Goal: Task Accomplishment & Management: Complete application form

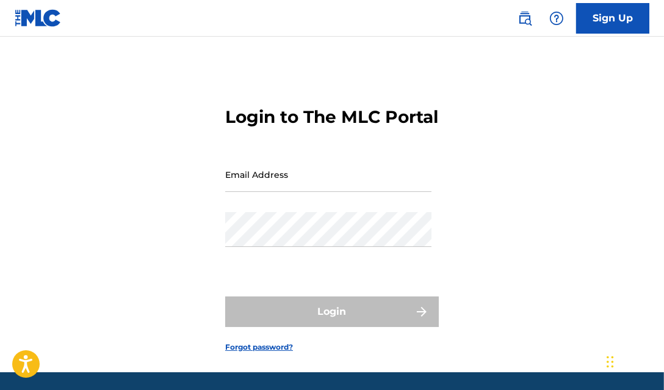
click at [613, 8] on link "Sign Up" at bounding box center [613, 18] width 73 height 31
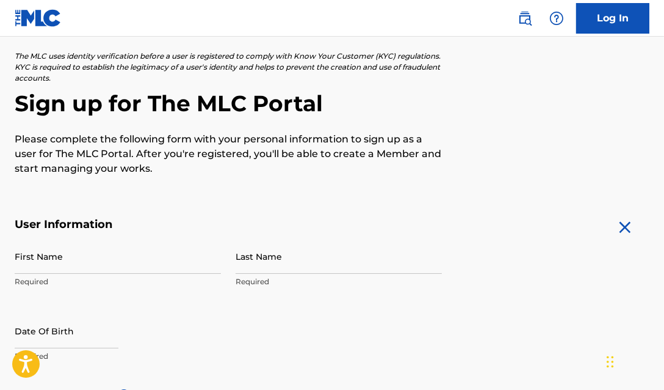
scroll to position [122, 0]
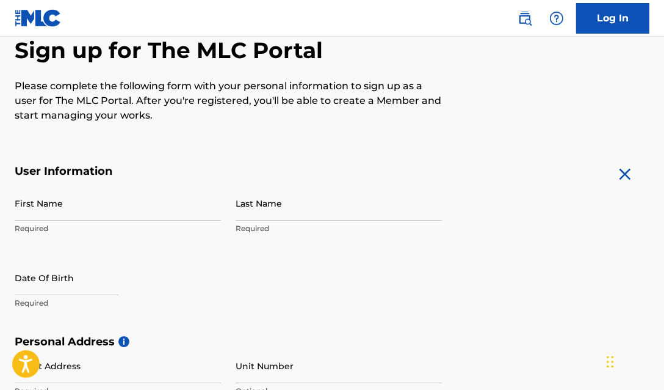
click at [106, 210] on input "First Name" at bounding box center [118, 203] width 206 height 35
type input "[PERSON_NAME]"
type input "Espana"
type input "[STREET_ADDRESS]"
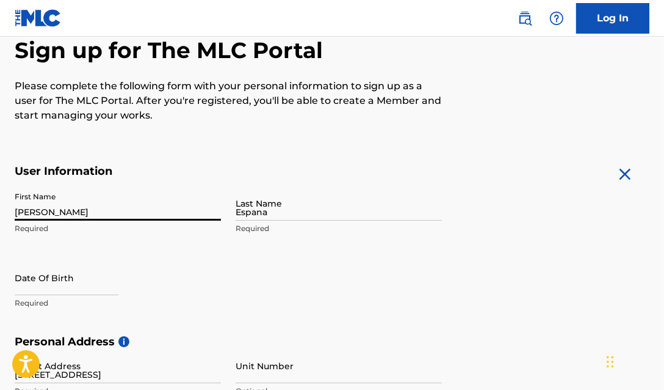
type input "[GEOGRAPHIC_DATA]"
type input "[US_STATE]"
type input "90019"
type input "323"
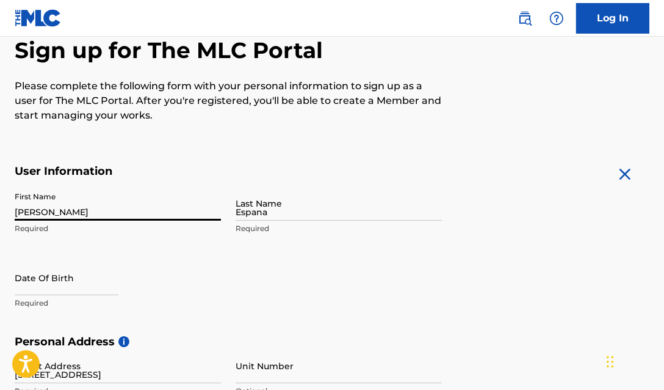
type input "5014046"
type input "[EMAIL_ADDRESS][DOMAIN_NAME]"
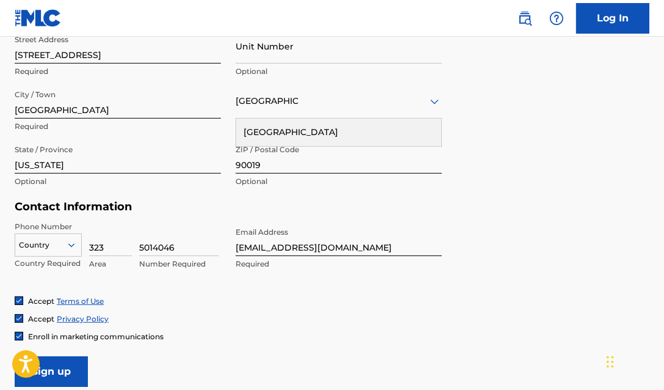
scroll to position [442, 0]
drag, startPoint x: 140, startPoint y: 247, endPoint x: 128, endPoint y: 249, distance: 12.3
click at [128, 249] on div "Country Country Required 323 Area 5014046 Number Required" at bounding box center [118, 247] width 206 height 55
type input "7602078"
click at [207, 320] on div "Accept Privacy Policy" at bounding box center [332, 318] width 635 height 10
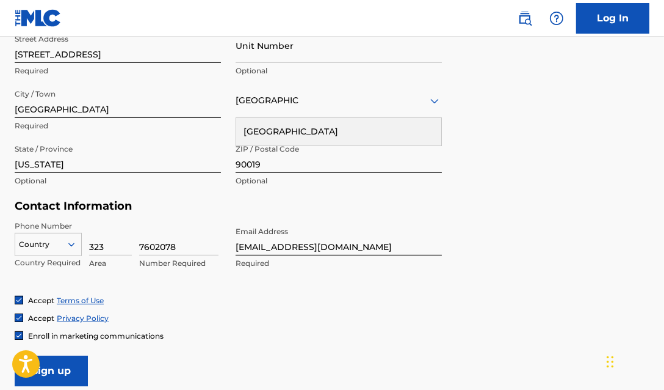
scroll to position [487, 0]
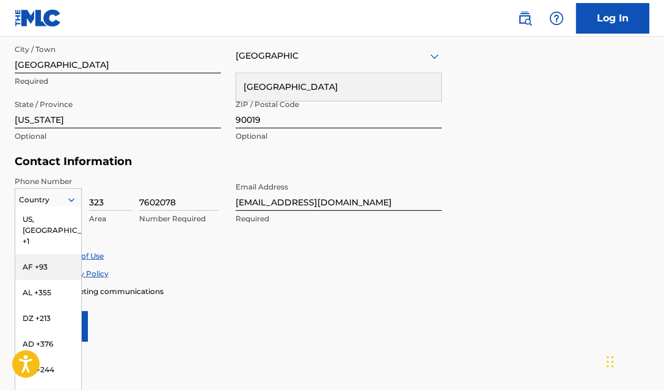
click at [53, 206] on div "216 results available. Use Up and Down to choose options, press Enter to select…" at bounding box center [48, 197] width 67 height 18
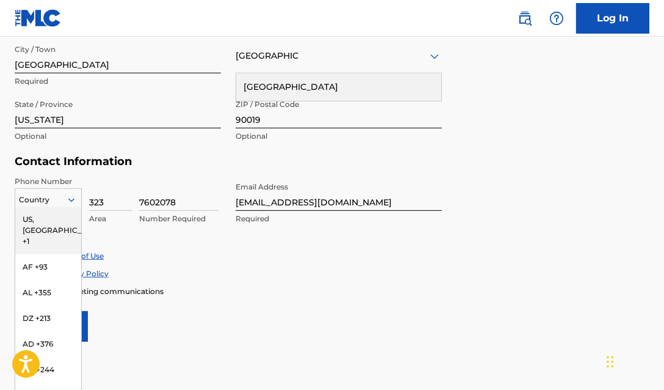
click at [20, 211] on div "US, [GEOGRAPHIC_DATA] +1" at bounding box center [48, 230] width 66 height 48
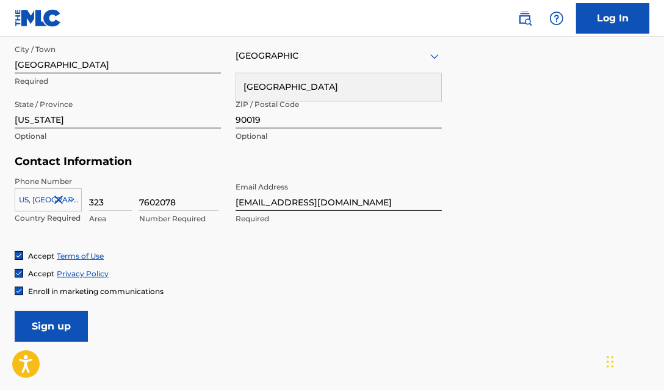
click at [59, 327] on input "Sign up" at bounding box center [51, 326] width 73 height 31
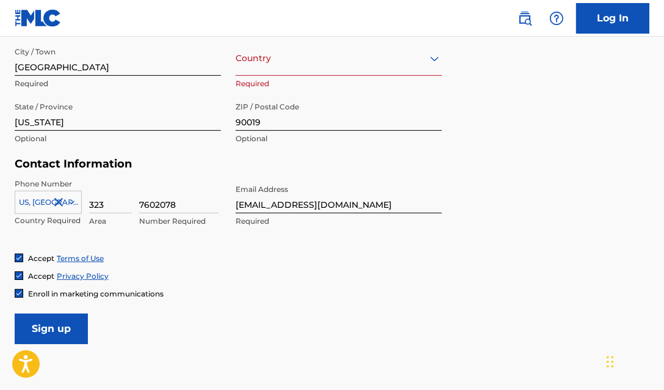
scroll to position [364, 0]
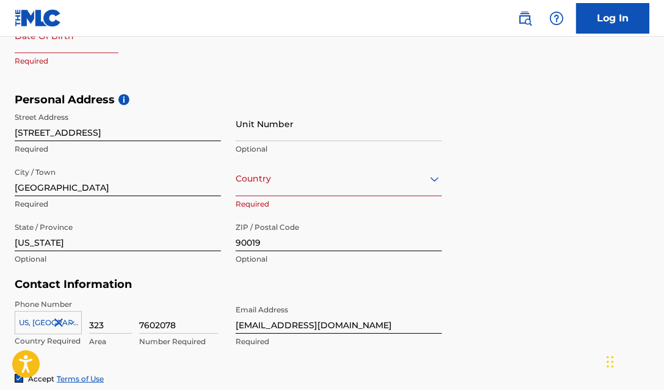
click at [303, 180] on div at bounding box center [339, 178] width 206 height 15
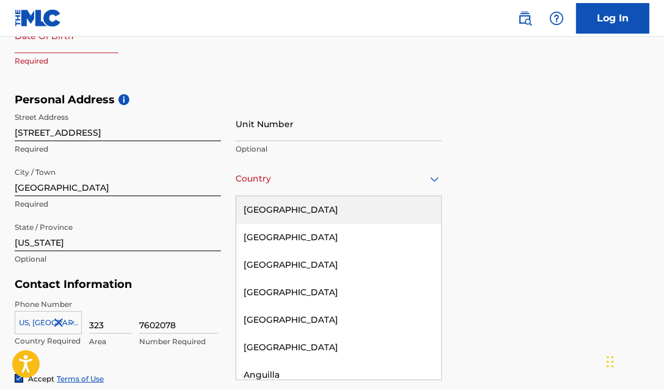
click at [308, 212] on div "[GEOGRAPHIC_DATA]" at bounding box center [338, 209] width 205 height 27
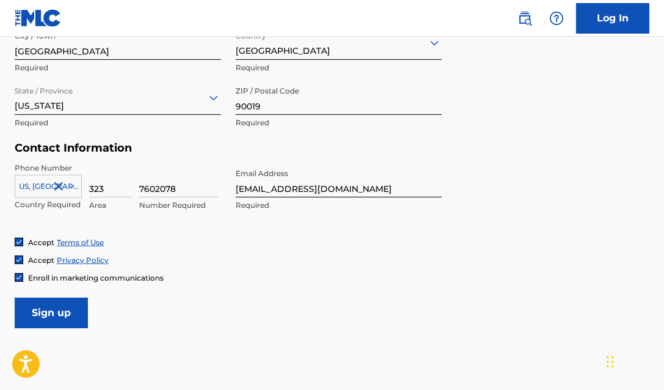
scroll to position [564, 0]
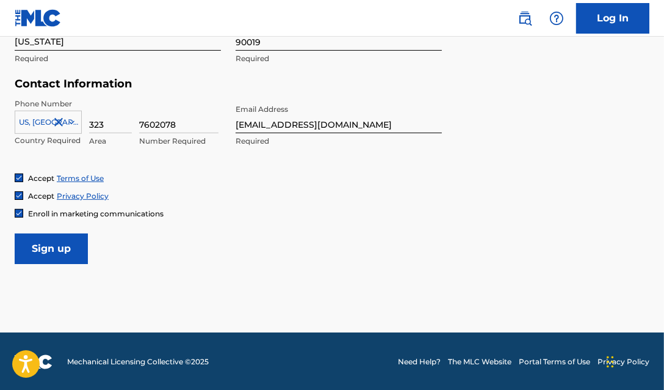
click at [82, 260] on input "Sign up" at bounding box center [51, 248] width 73 height 31
click at [69, 249] on input "Sign up" at bounding box center [51, 248] width 73 height 31
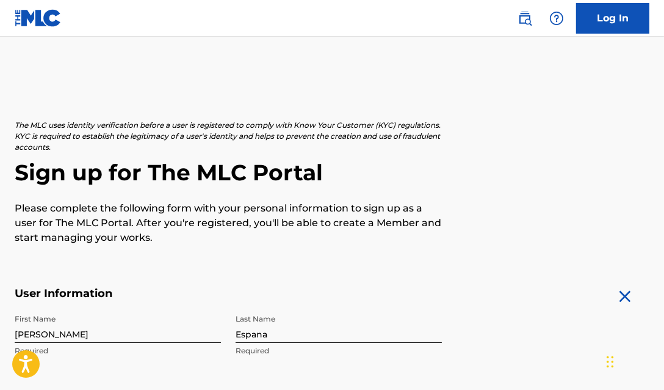
scroll to position [244, 0]
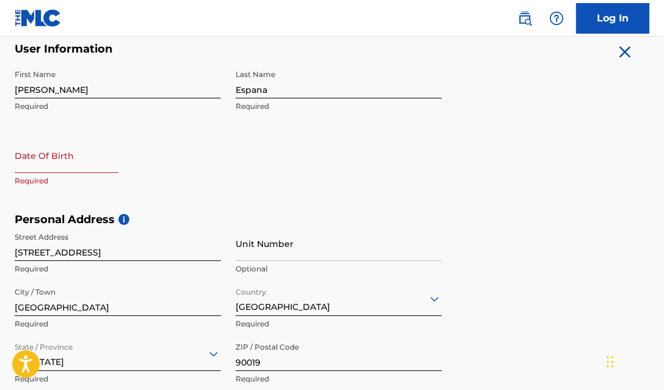
click at [89, 162] on input "text" at bounding box center [67, 155] width 104 height 35
select select "7"
select select "2025"
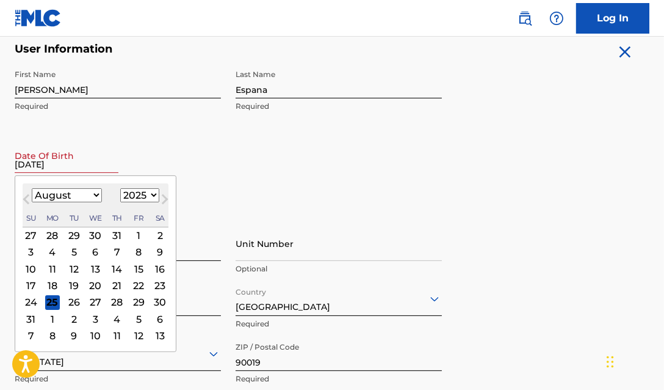
click at [92, 162] on input "[DATE]" at bounding box center [67, 155] width 104 height 35
click at [98, 166] on input "[DATE]" at bounding box center [67, 155] width 104 height 35
type input "[DATE]"
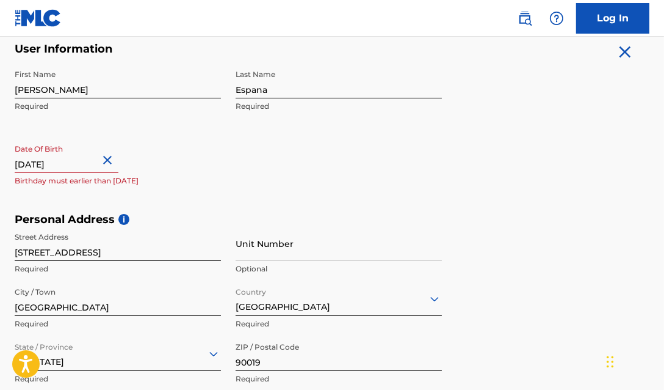
click at [74, 162] on input "[DATE]" at bounding box center [67, 155] width 104 height 35
select select "7"
select select "2025"
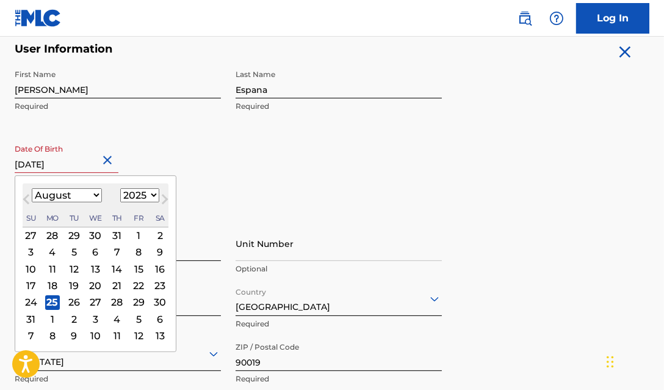
click at [71, 196] on select "January February March April May June July August September October November De…" at bounding box center [67, 195] width 70 height 14
select select "11"
click at [32, 188] on select "January February March April May June July August September October November De…" at bounding box center [67, 195] width 70 height 14
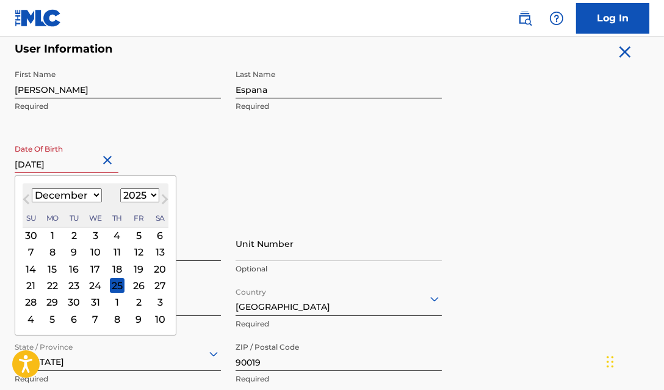
click at [131, 191] on select "1899 1900 1901 1902 1903 1904 1905 1906 1907 1908 1909 1910 1911 1912 1913 1914…" at bounding box center [139, 195] width 39 height 14
select select "2002"
click at [120, 188] on select "1899 1900 1901 1902 1903 1904 1905 1906 1907 1908 1909 1910 1911 1912 1913 1914…" at bounding box center [139, 195] width 39 height 14
click at [71, 232] on div "3" at bounding box center [74, 235] width 15 height 15
type input "[DATE]"
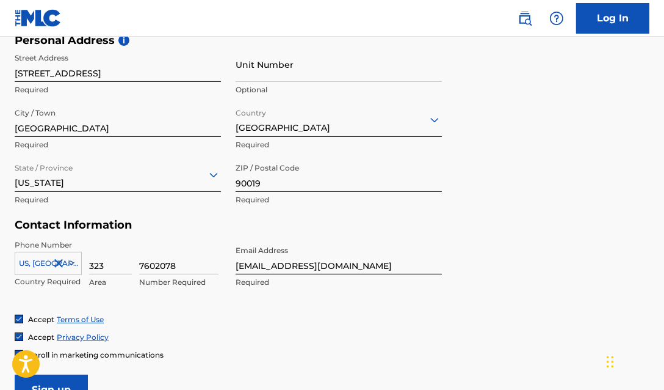
scroll to position [564, 0]
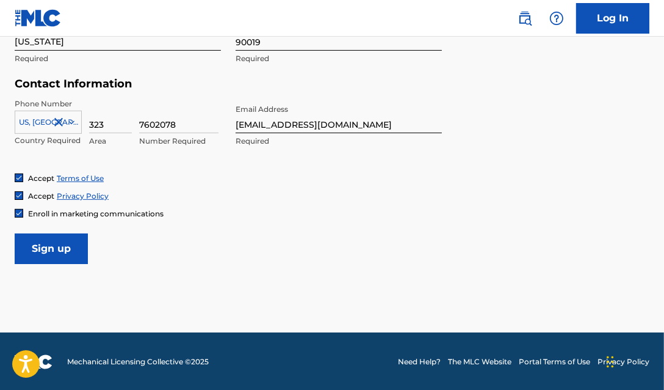
click at [54, 255] on input "Sign up" at bounding box center [51, 248] width 73 height 31
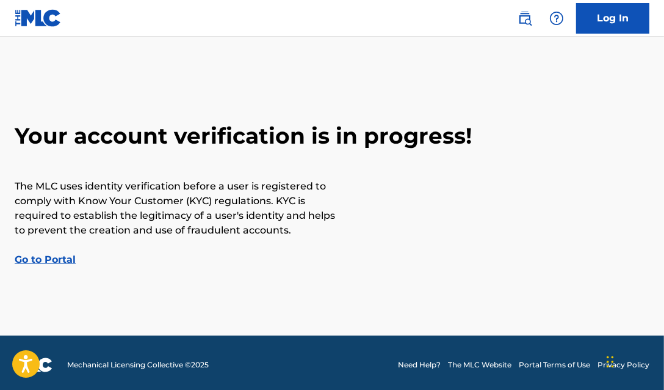
scroll to position [7, 0]
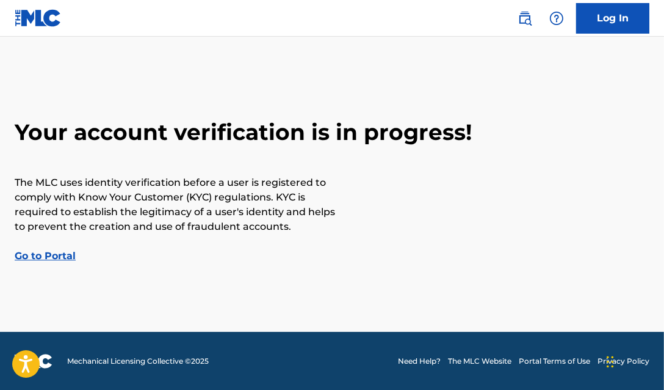
click at [40, 256] on link "Go to Portal" at bounding box center [45, 256] width 61 height 12
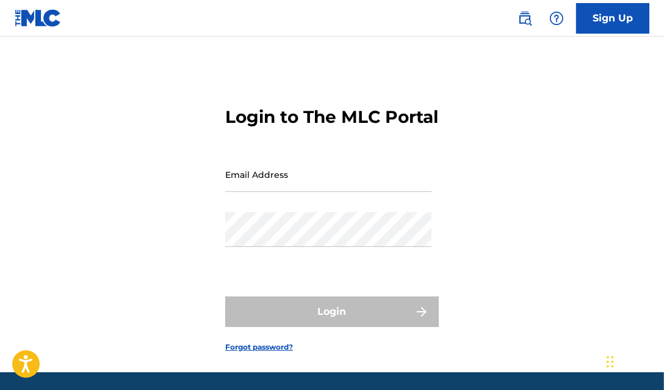
click at [277, 191] on input "Email Address" at bounding box center [328, 174] width 206 height 35
type input "[EMAIL_ADDRESS][DOMAIN_NAME]"
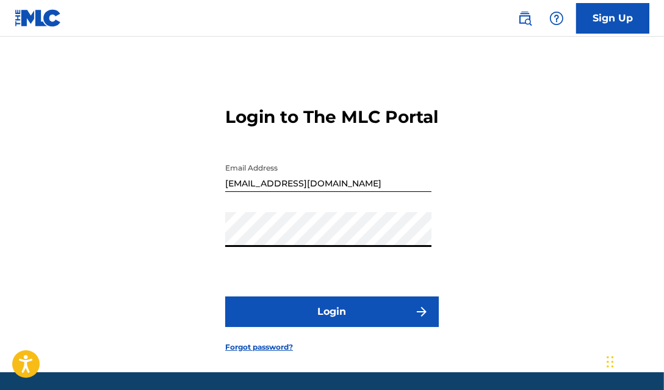
click at [225, 296] on button "Login" at bounding box center [332, 311] width 214 height 31
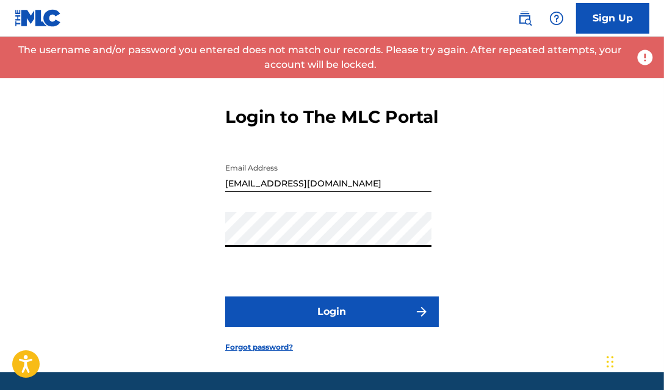
click at [142, 268] on div "Login to The MLC Portal Email Address [EMAIL_ADDRESS][DOMAIN_NAME] Password Log…" at bounding box center [332, 219] width 664 height 305
click at [225, 296] on button "Login" at bounding box center [332, 311] width 214 height 31
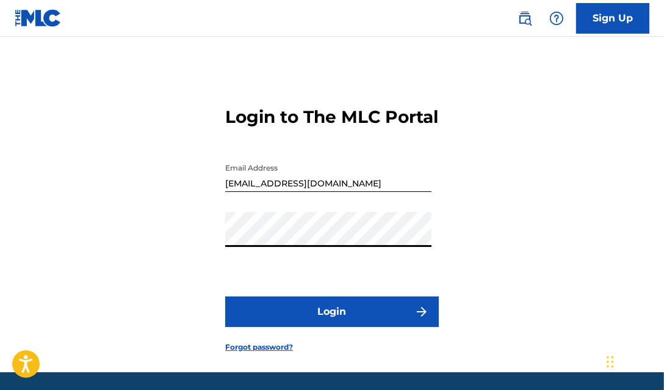
click at [194, 271] on div "Login to The MLC Portal Email Address [EMAIL_ADDRESS][DOMAIN_NAME] Password Log…" at bounding box center [332, 219] width 664 height 305
click at [225, 296] on button "Login" at bounding box center [332, 311] width 214 height 31
click at [274, 362] on form "Login to The MLC Portal Email Address [EMAIL_ADDRESS][DOMAIN_NAME] Password Log…" at bounding box center [332, 219] width 214 height 305
click at [270, 352] on link "Forgot password?" at bounding box center [259, 346] width 68 height 11
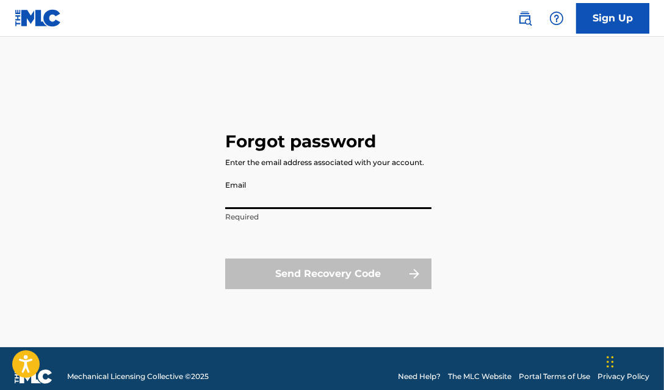
click at [260, 206] on input "Email" at bounding box center [328, 191] width 206 height 35
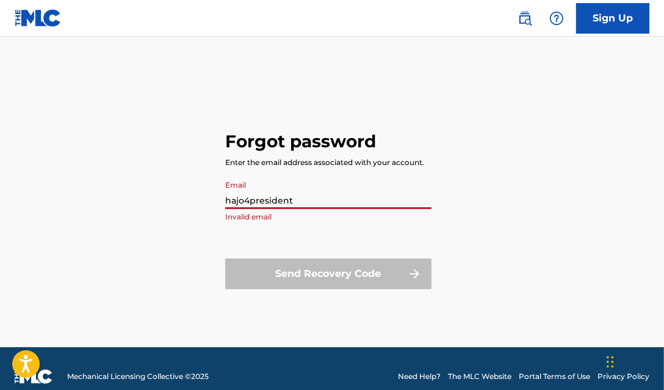
drag, startPoint x: 293, startPoint y: 197, endPoint x: 184, endPoint y: 222, distance: 111.6
click at [184, 222] on div "Forgot password Enter the email address associated with your account. Email haj…" at bounding box center [332, 207] width 664 height 280
type input "[EMAIL_ADDRESS][DOMAIN_NAME]"
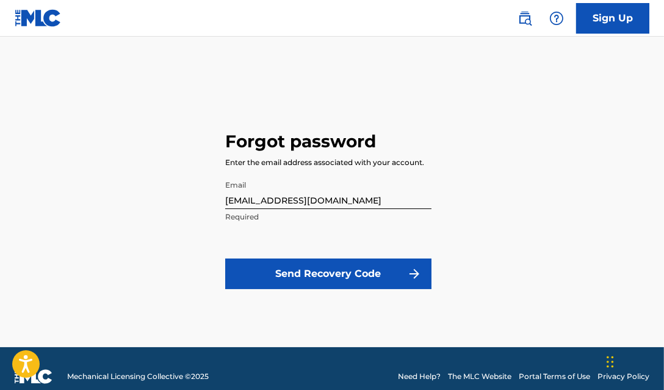
click at [401, 266] on button "Send Recovery Code" at bounding box center [328, 273] width 206 height 31
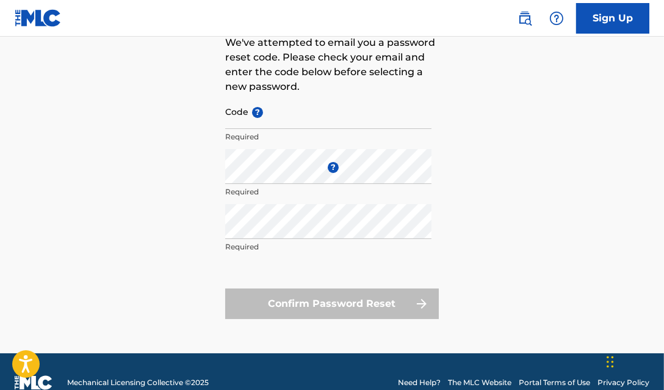
scroll to position [122, 0]
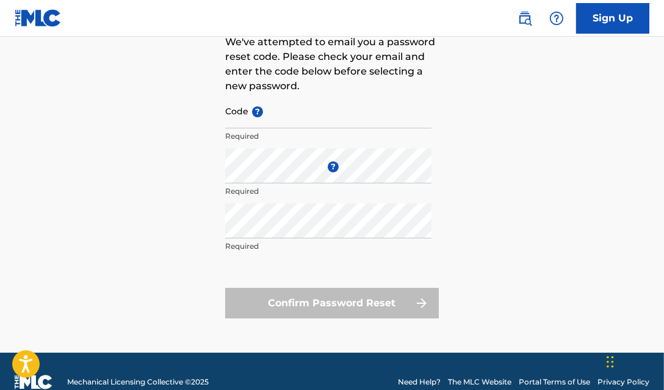
click at [300, 118] on input "Code ?" at bounding box center [328, 110] width 206 height 35
paste input "FP_8c255834f431501e936be05b5a6c"
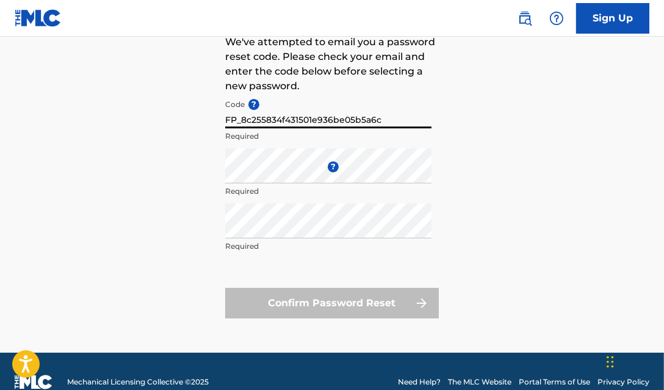
type input "FP_8c255834f431501e936be05b5a6c"
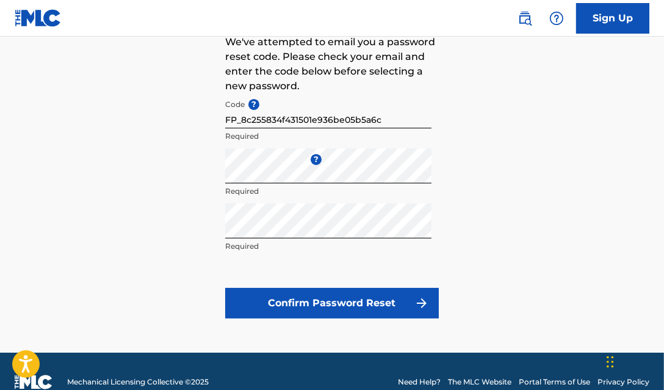
click at [431, 301] on button "Confirm Password Reset" at bounding box center [332, 303] width 214 height 31
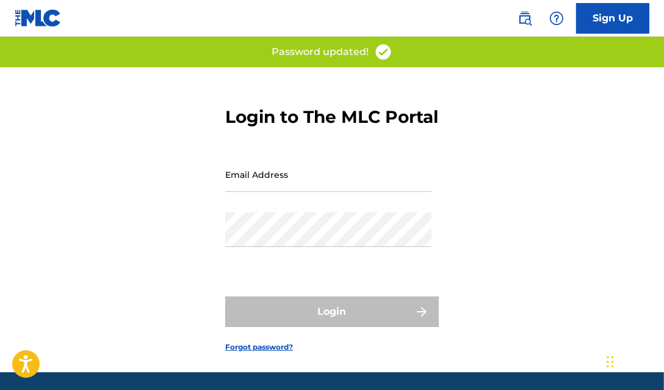
click at [321, 190] on input "Email Address" at bounding box center [328, 174] width 206 height 35
type input "[EMAIL_ADDRESS][DOMAIN_NAME]"
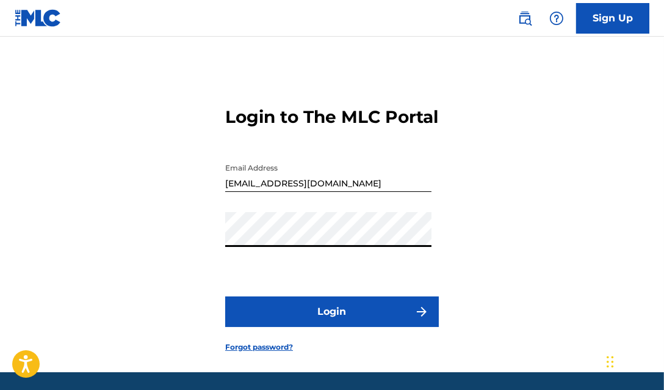
click at [225, 296] on button "Login" at bounding box center [332, 311] width 214 height 31
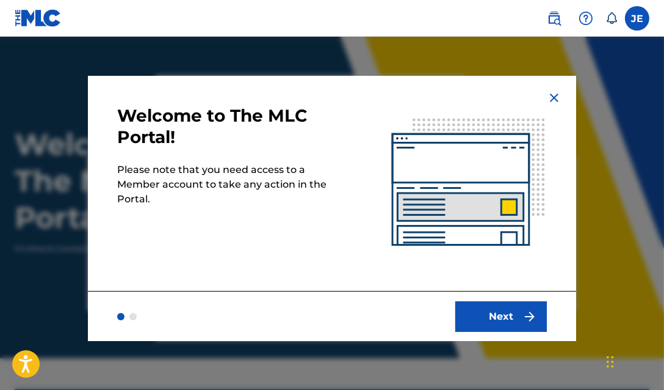
click at [479, 314] on button "Next" at bounding box center [502, 316] width 92 height 31
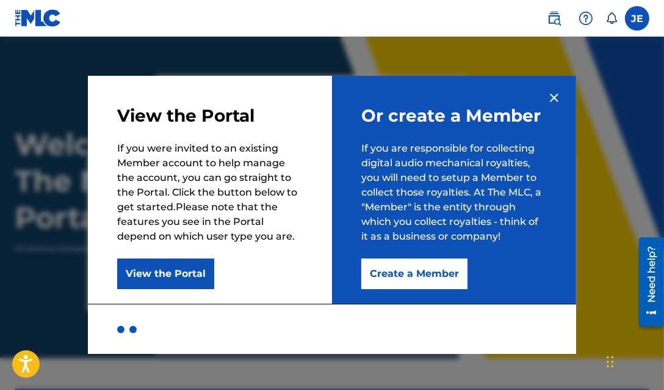
click at [191, 277] on button "View the Portal" at bounding box center [165, 273] width 97 height 31
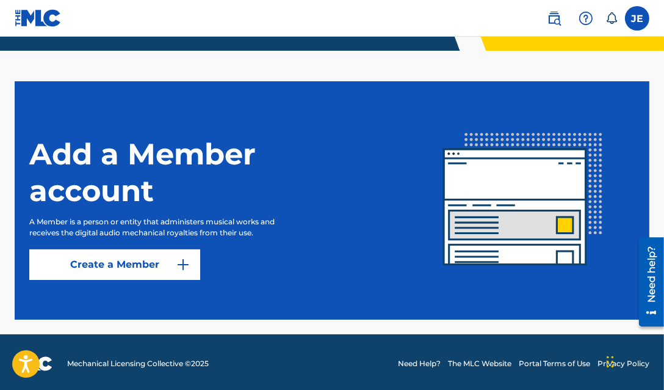
scroll to position [310, 0]
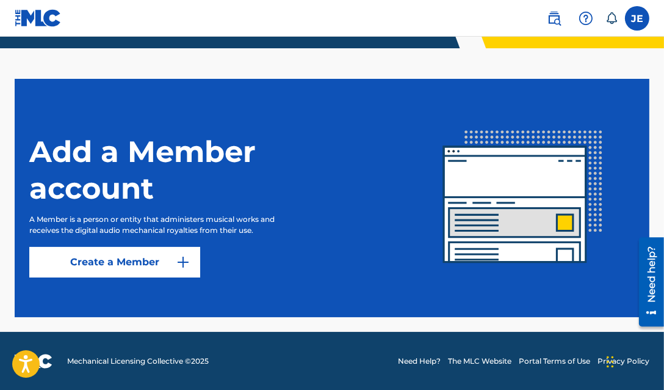
click at [159, 253] on link "Create a Member" at bounding box center [114, 262] width 171 height 31
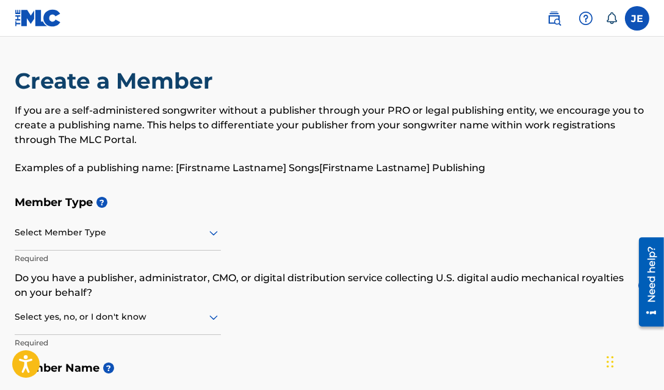
scroll to position [122, 0]
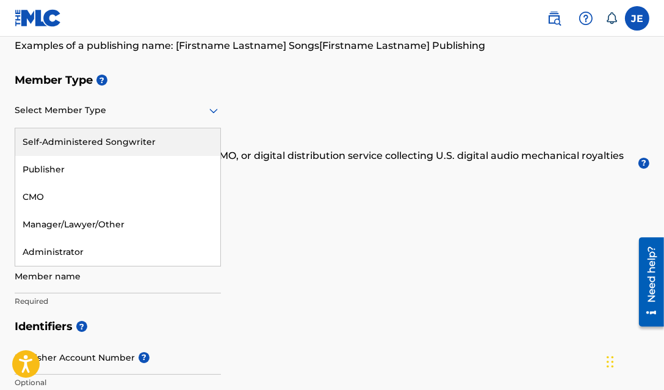
click at [86, 116] on div at bounding box center [118, 110] width 206 height 15
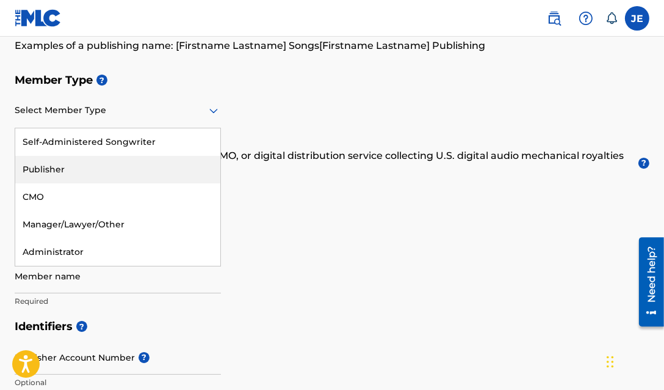
click at [399, 246] on h5 "Member Name ?" at bounding box center [332, 246] width 635 height 26
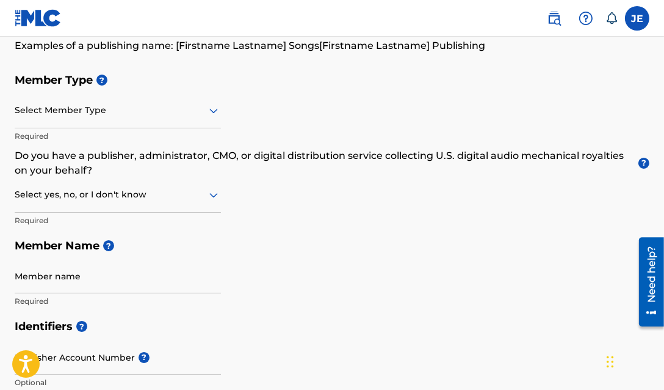
drag, startPoint x: 169, startPoint y: 121, endPoint x: 162, endPoint y: 124, distance: 7.4
click at [168, 122] on div "Select Member Type" at bounding box center [118, 110] width 206 height 35
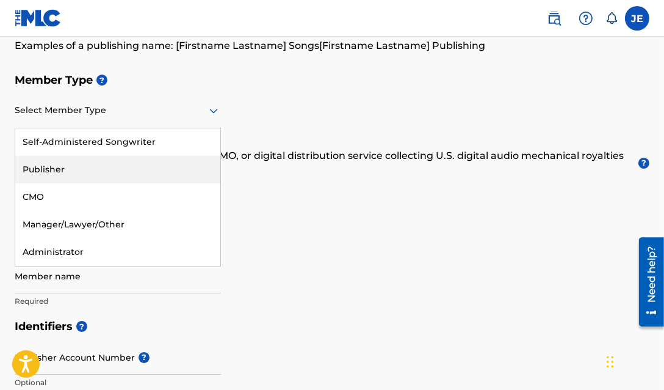
click at [86, 140] on div "Self-Administered Songwriter" at bounding box center [117, 141] width 205 height 27
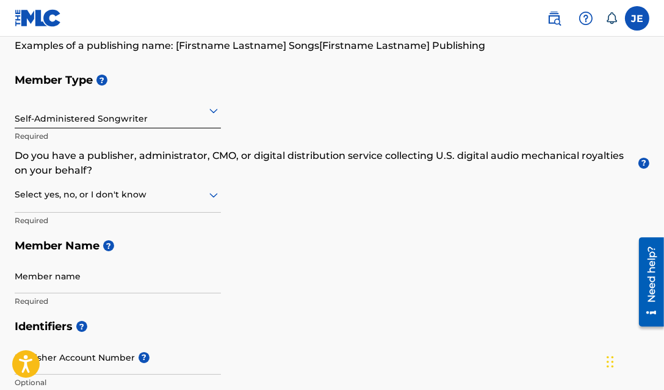
click at [70, 200] on div at bounding box center [118, 194] width 206 height 15
click at [158, 293] on div "I don't know" at bounding box center [117, 281] width 205 height 27
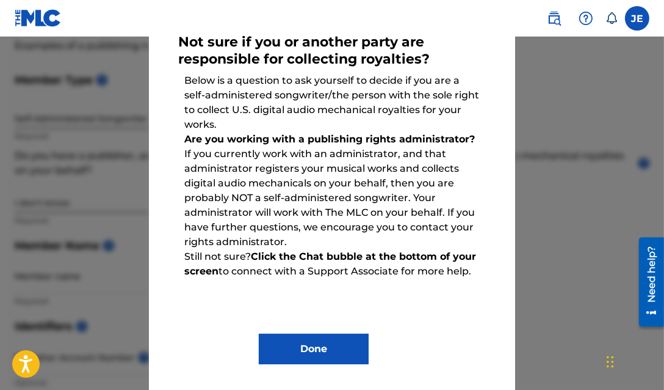
scroll to position [84, 0]
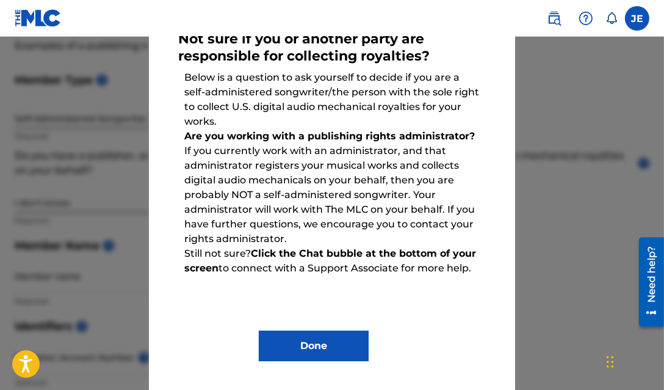
click at [315, 333] on button "Done" at bounding box center [314, 345] width 110 height 31
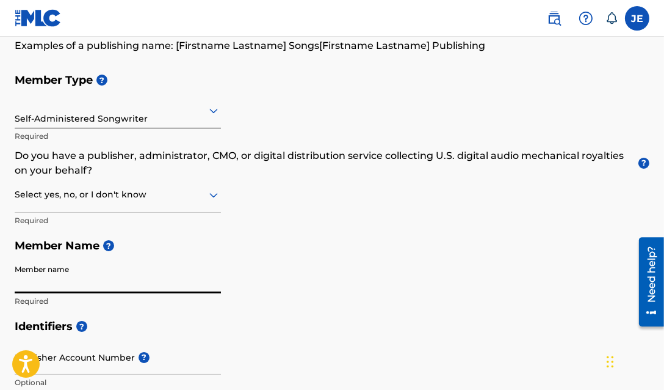
click at [57, 278] on input "Member name" at bounding box center [118, 275] width 206 height 35
type input "[PERSON_NAME]"
type input "[STREET_ADDRESS]"
click at [102, 194] on div at bounding box center [118, 194] width 206 height 15
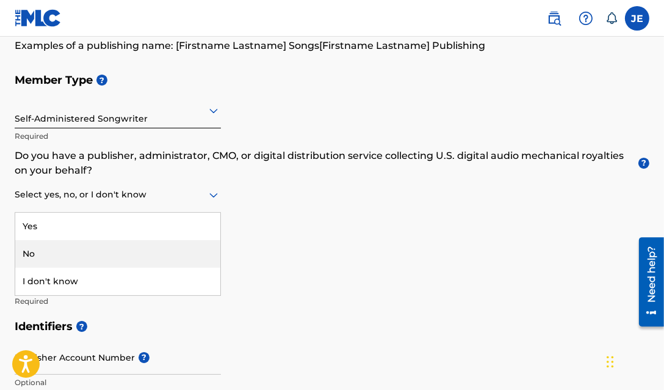
click at [78, 249] on div "No" at bounding box center [117, 253] width 205 height 27
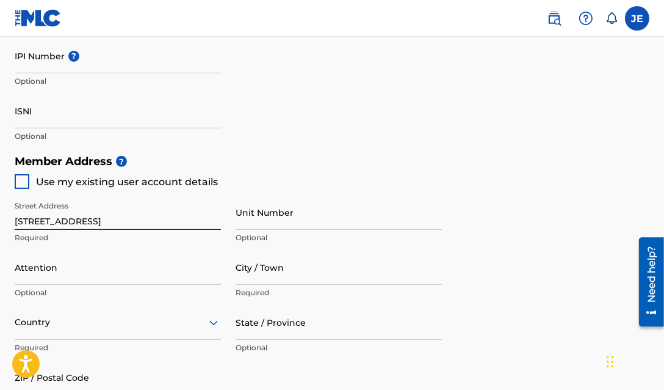
scroll to position [489, 0]
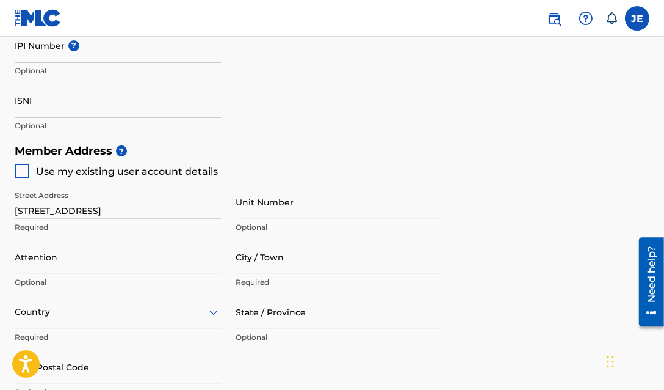
click at [17, 168] on div at bounding box center [22, 171] width 15 height 15
type input "[GEOGRAPHIC_DATA]"
type input "90019"
type input "323"
type input "7602078"
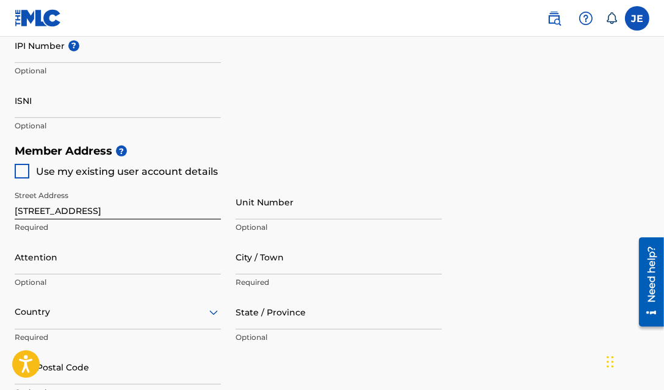
type input "[EMAIL_ADDRESS][DOMAIN_NAME]"
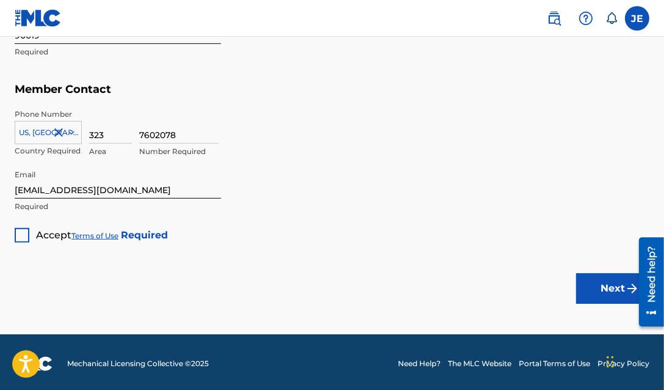
scroll to position [831, 0]
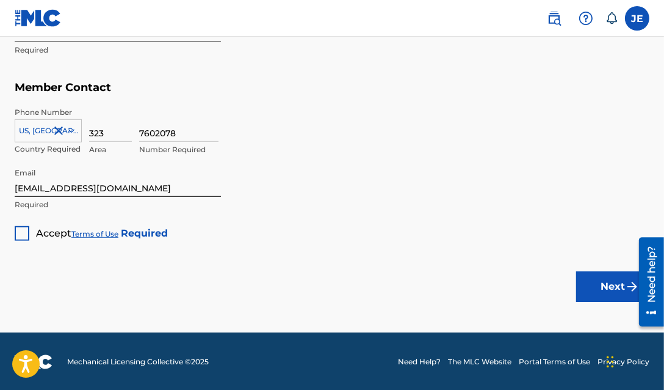
click at [21, 231] on div at bounding box center [22, 233] width 15 height 15
click at [599, 282] on button "Next" at bounding box center [613, 286] width 73 height 31
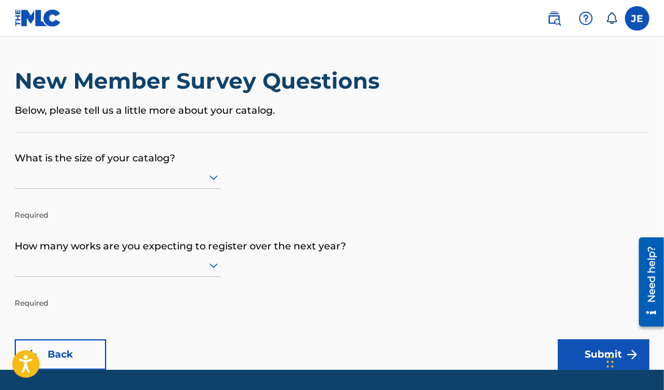
click at [161, 189] on div "Required" at bounding box center [118, 193] width 206 height 55
click at [220, 173] on icon at bounding box center [213, 177] width 15 height 15
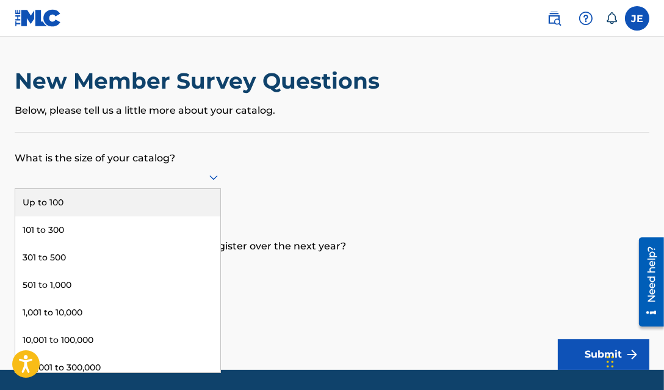
click at [131, 206] on div "Up to 100" at bounding box center [117, 202] width 205 height 27
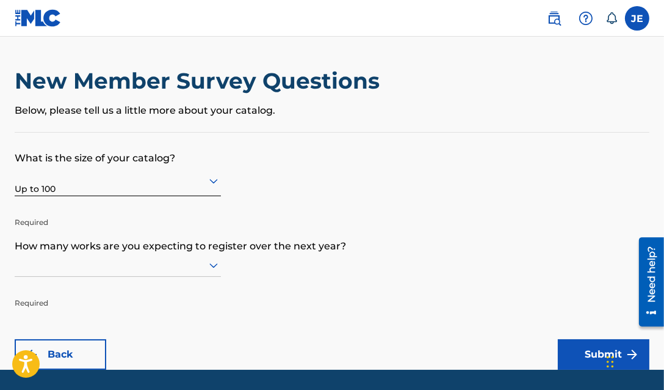
scroll to position [38, 0]
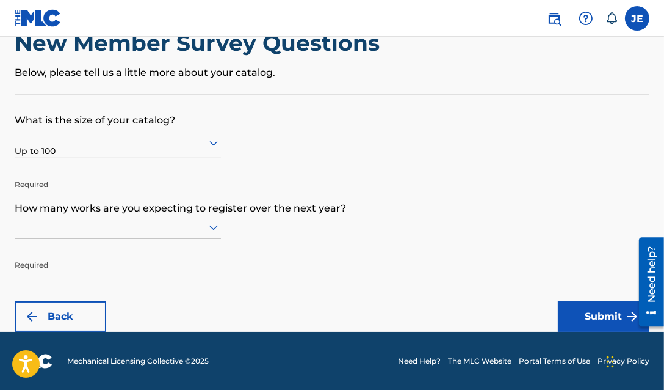
click at [133, 239] on div at bounding box center [118, 227] width 206 height 23
click at [278, 231] on form "What is the size of your catalog? Up to 100 Required How many works are you exp…" at bounding box center [332, 213] width 635 height 237
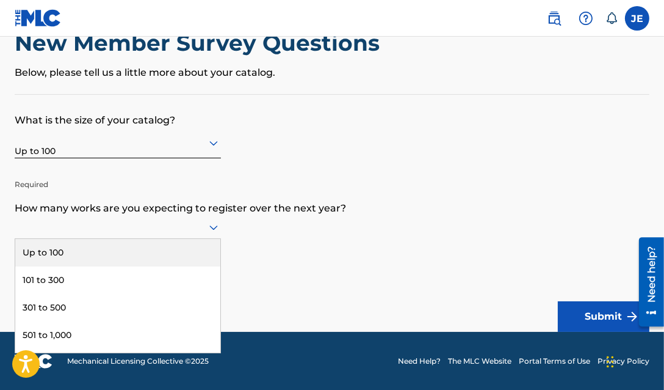
click at [211, 232] on icon at bounding box center [213, 227] width 15 height 15
click at [152, 255] on div "Up to 100" at bounding box center [117, 252] width 205 height 27
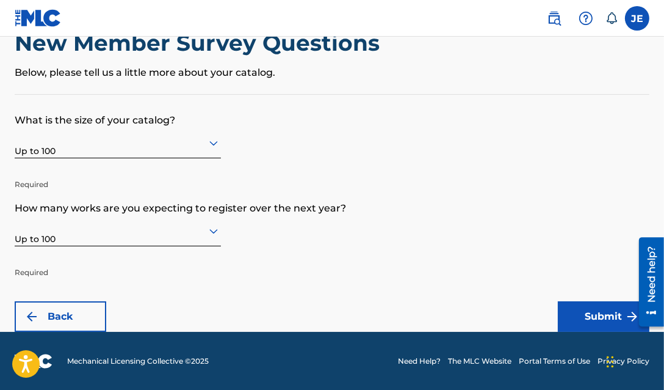
click at [608, 321] on button "Submit" at bounding box center [604, 316] width 92 height 31
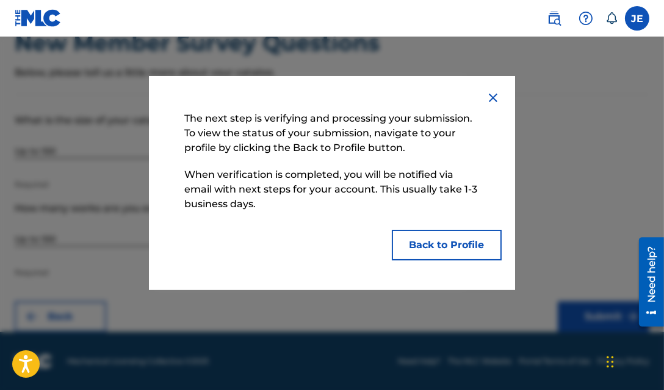
click at [449, 250] on button "Back to Profile" at bounding box center [447, 245] width 110 height 31
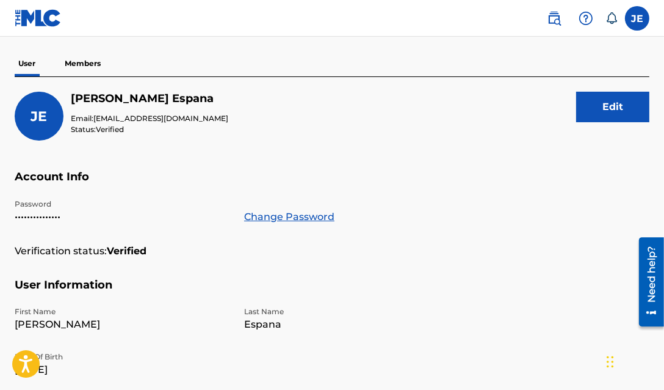
scroll to position [65, 0]
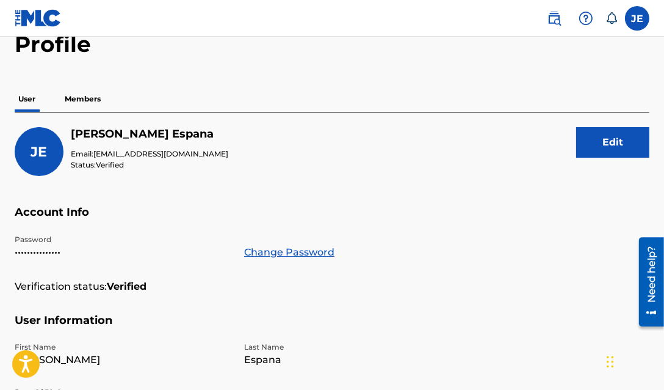
click at [71, 102] on p "Members" at bounding box center [82, 99] width 43 height 26
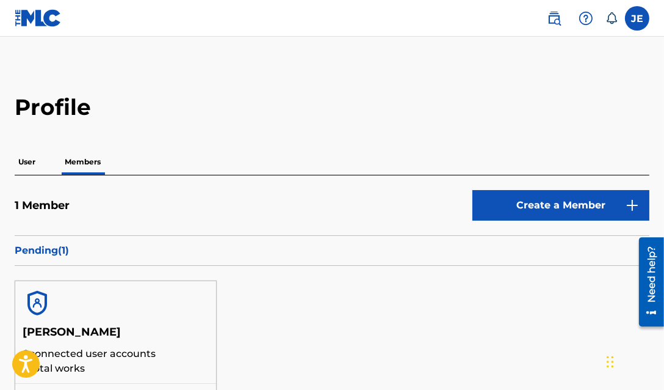
scroll to position [122, 0]
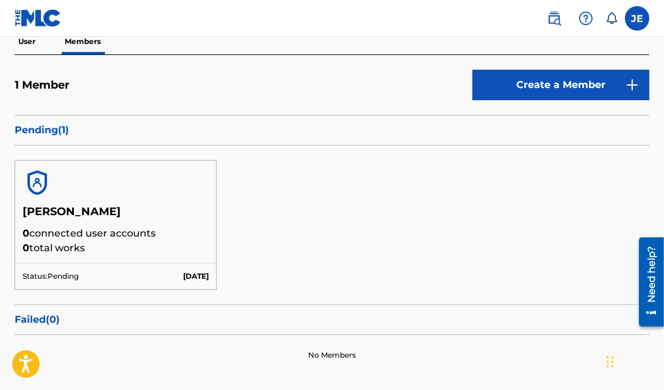
click at [63, 217] on h5 "[PERSON_NAME]" at bounding box center [116, 215] width 186 height 21
click at [53, 205] on h5 "[PERSON_NAME]" at bounding box center [116, 215] width 186 height 21
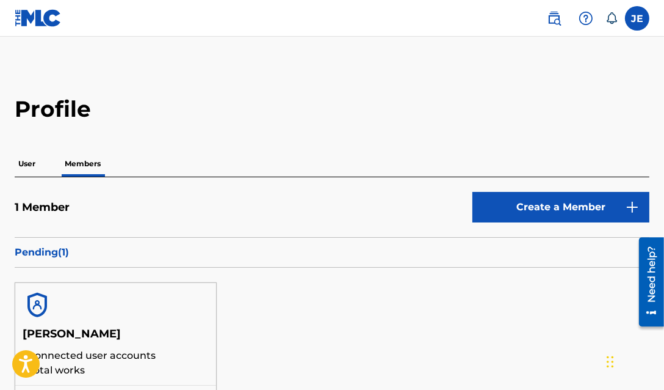
scroll to position [0, 0]
click at [37, 171] on p "User" at bounding box center [27, 164] width 24 height 26
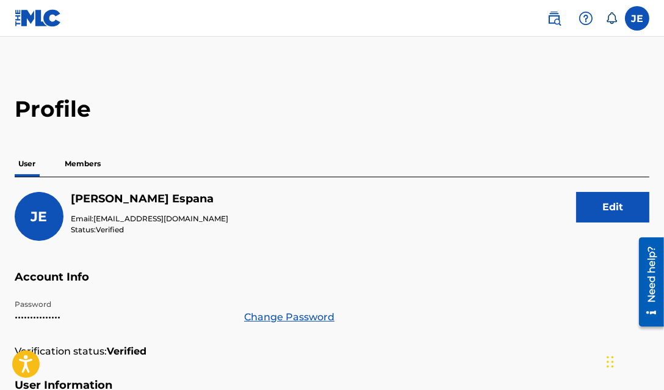
click at [49, 211] on div "JE" at bounding box center [39, 216] width 49 height 49
click at [123, 193] on h5 "[PERSON_NAME]" at bounding box center [150, 199] width 158 height 14
click at [652, 20] on nav "[PERSON_NAME] [EMAIL_ADDRESS][DOMAIN_NAME] Notification Preferences Profile Log…" at bounding box center [332, 18] width 664 height 37
click at [644, 24] on label at bounding box center [637, 18] width 24 height 24
click at [638, 18] on input "[PERSON_NAME] [EMAIL_ADDRESS][DOMAIN_NAME] Notification Preferences Profile Log…" at bounding box center [638, 18] width 0 height 0
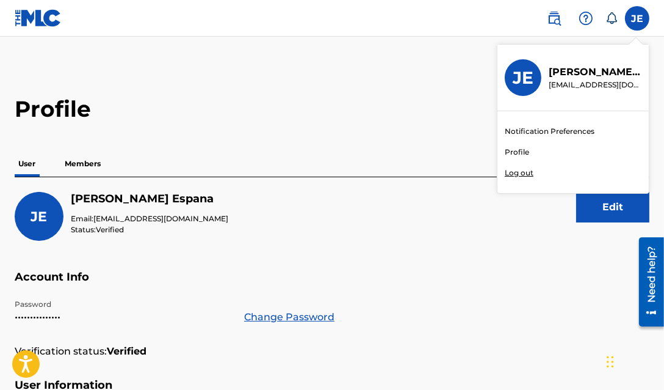
click at [506, 150] on link "Profile" at bounding box center [517, 152] width 24 height 11
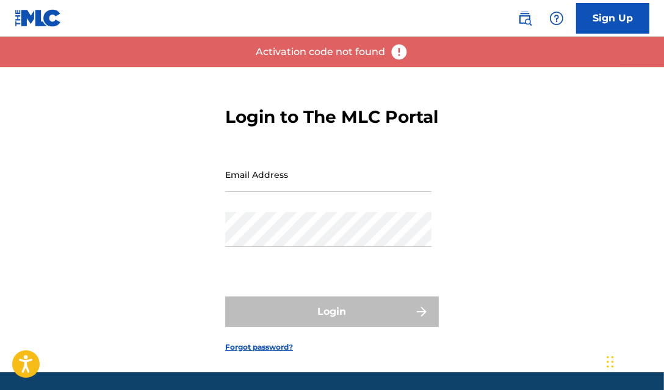
click at [308, 212] on div "Email Address" at bounding box center [328, 184] width 206 height 55
drag, startPoint x: 327, startPoint y: 184, endPoint x: 350, endPoint y: 148, distance: 42.9
click at [327, 184] on input "Email Address" at bounding box center [328, 174] width 206 height 35
